Goal: Task Accomplishment & Management: Complete application form

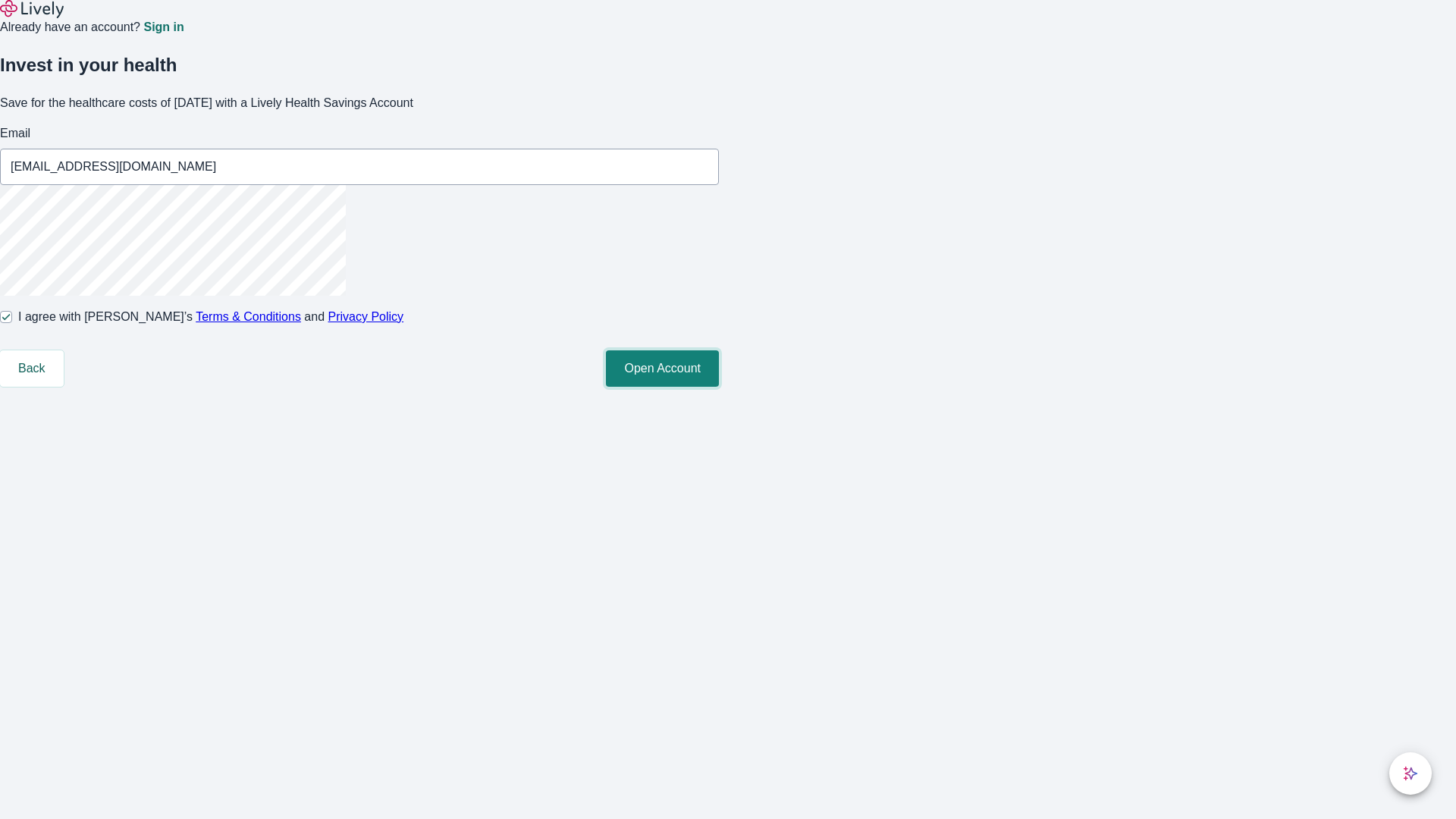
click at [718, 387] on button "Open Account" at bounding box center [662, 369] width 113 height 37
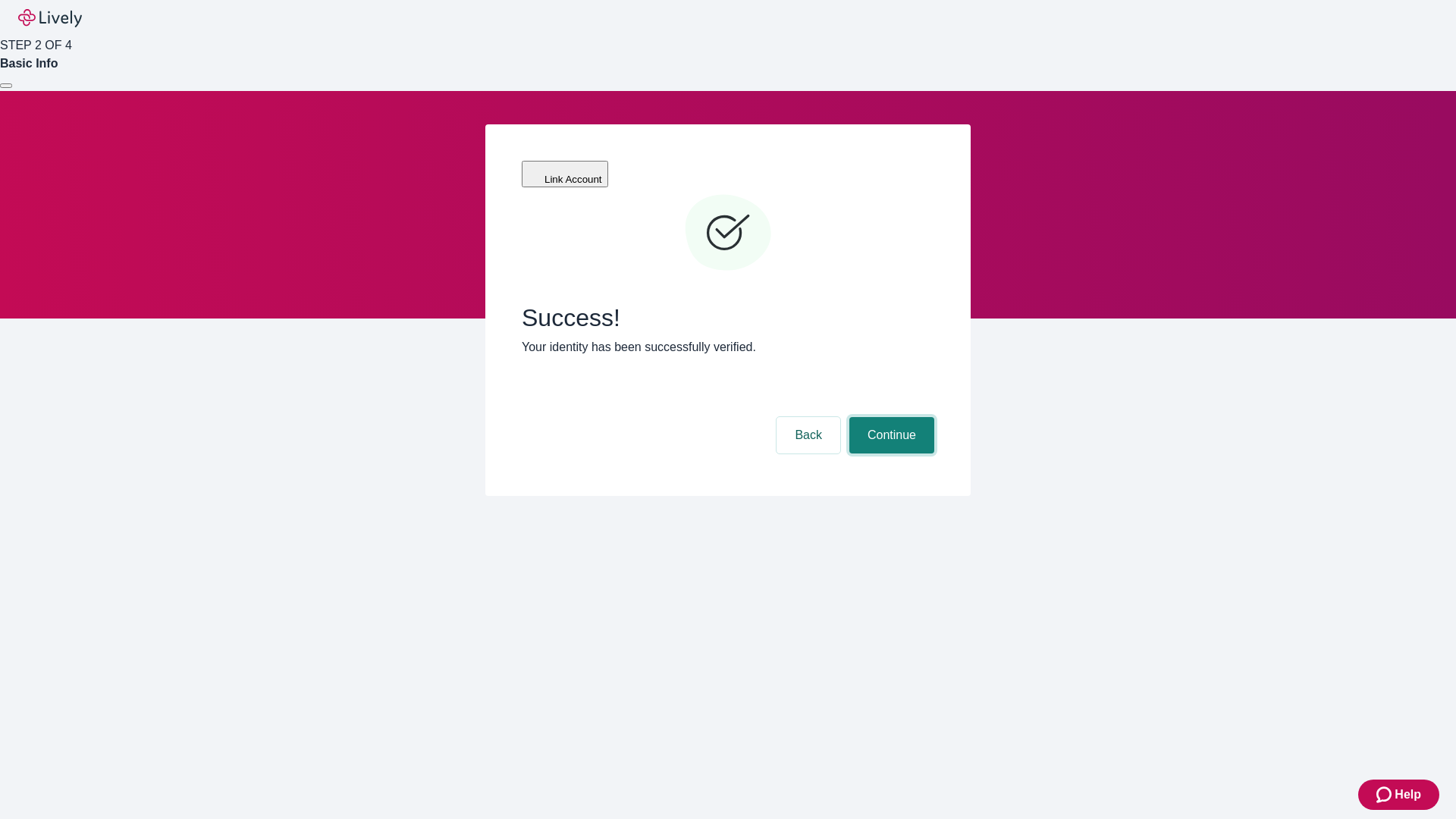
click at [890, 417] on button "Continue" at bounding box center [891, 435] width 85 height 37
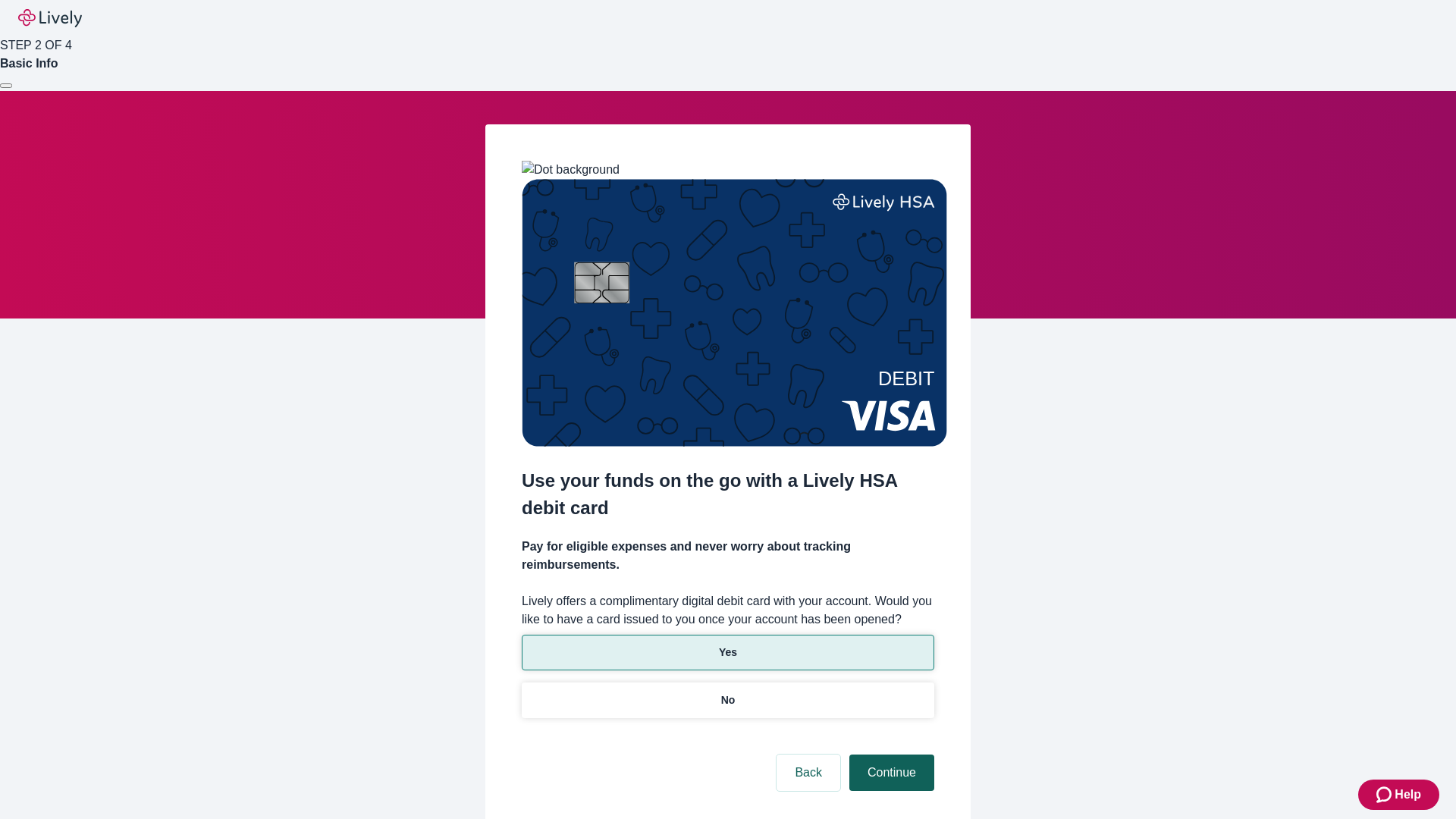
click at [727, 644] on p "Yes" at bounding box center [728, 652] width 18 height 16
click at [890, 755] on button "Continue" at bounding box center [891, 773] width 85 height 37
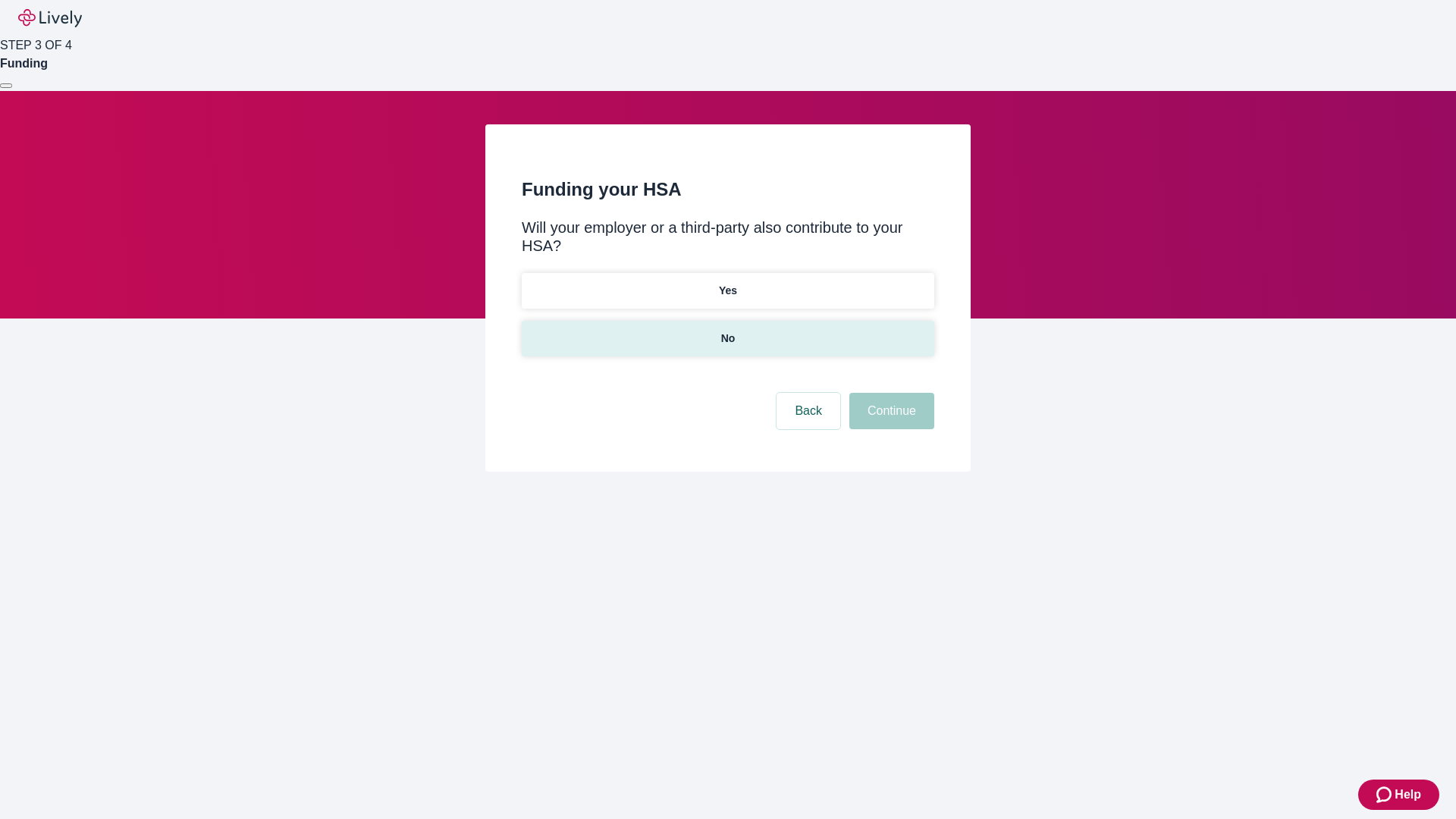
click at [727, 331] on p "No" at bounding box center [728, 338] width 14 height 16
click at [890, 393] on button "Continue" at bounding box center [891, 411] width 85 height 37
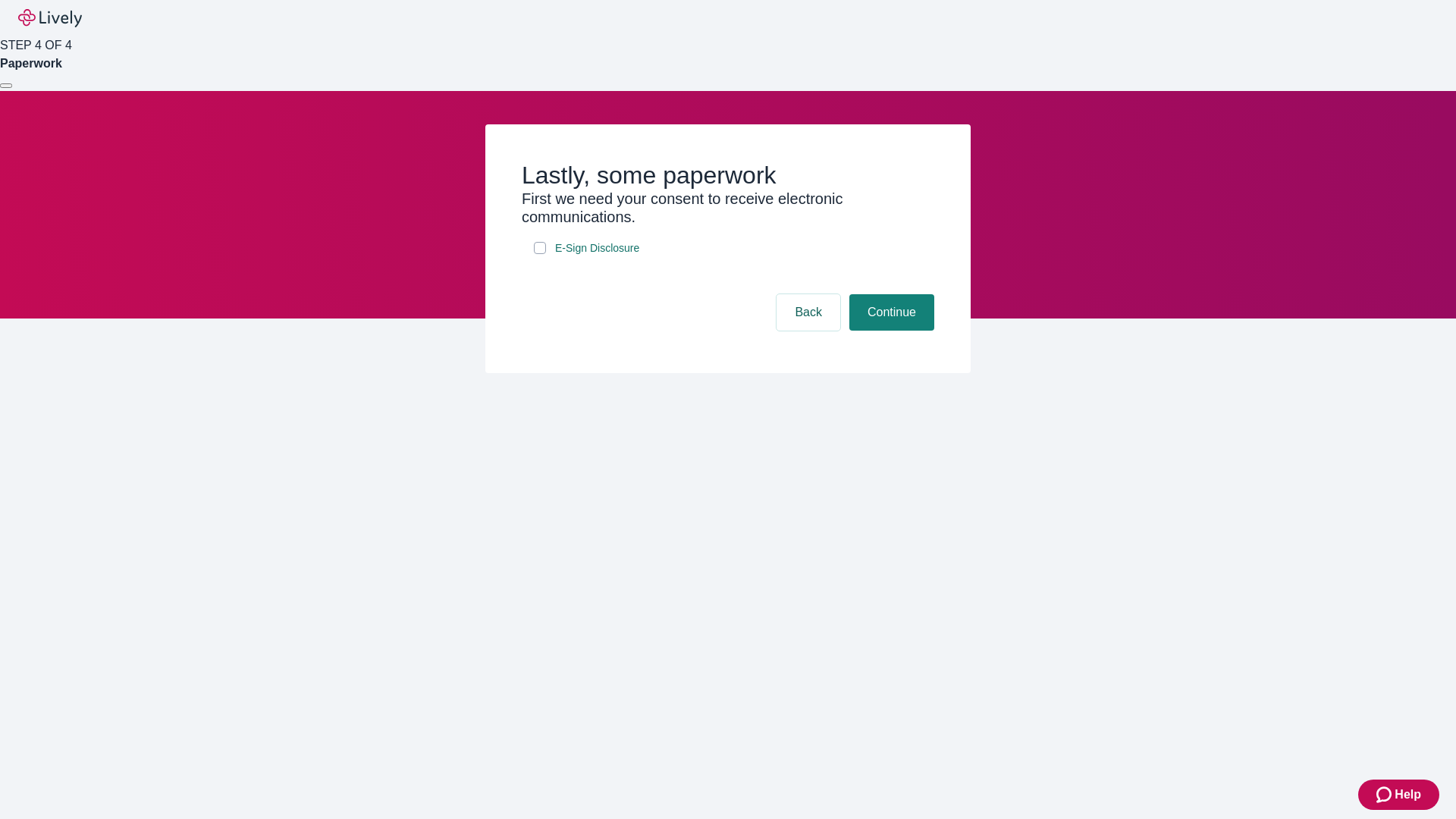
click at [540, 254] on input "E-Sign Disclosure" at bounding box center [540, 248] width 13 height 13
checkbox input "true"
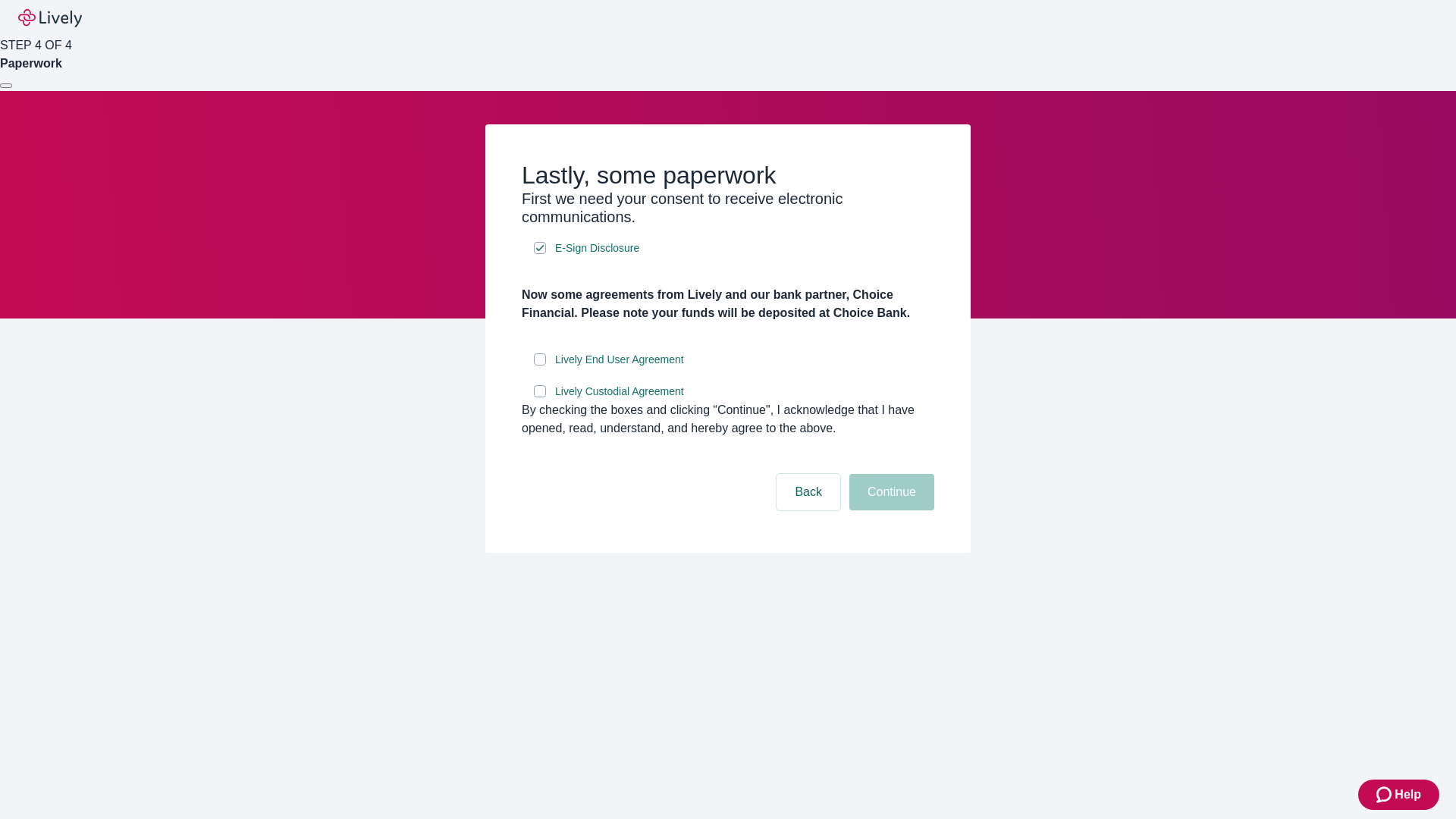
click at [540, 365] on input "Lively End User Agreement" at bounding box center [540, 359] width 13 height 13
checkbox input "true"
click at [540, 398] on input "Lively Custodial Agreement" at bounding box center [540, 391] width 13 height 13
checkbox input "true"
click at [890, 511] on button "Continue" at bounding box center [891, 492] width 85 height 37
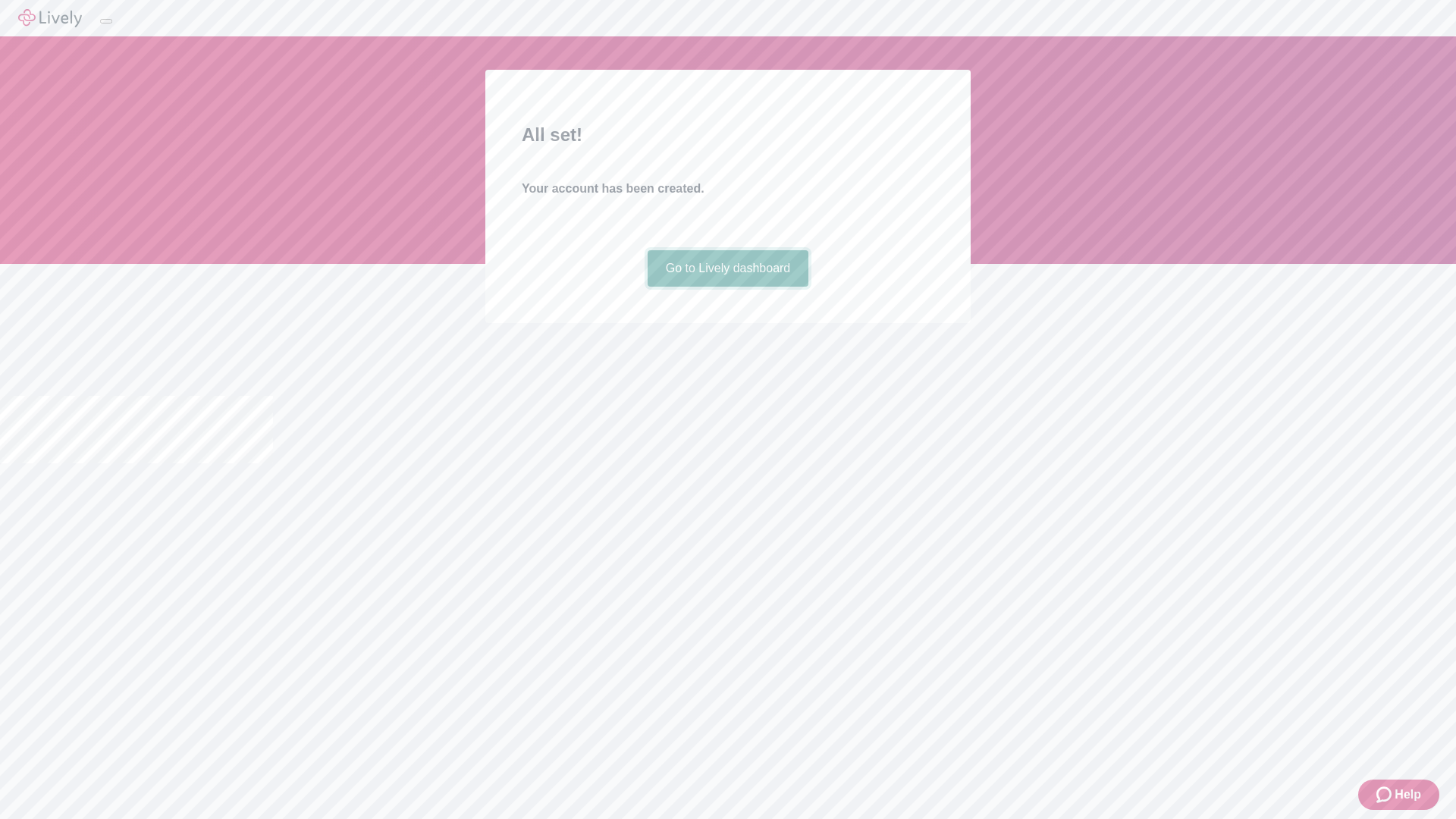
click at [727, 287] on link "Go to Lively dashboard" at bounding box center [728, 268] width 161 height 37
